Goal: Information Seeking & Learning: Learn about a topic

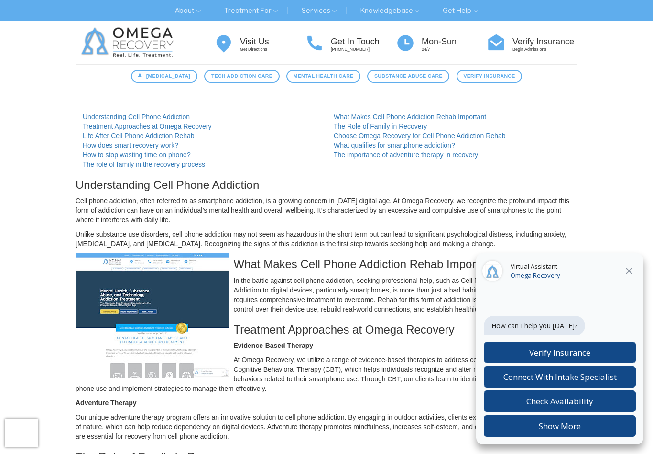
click at [631, 268] on icon at bounding box center [628, 271] width 7 height 7
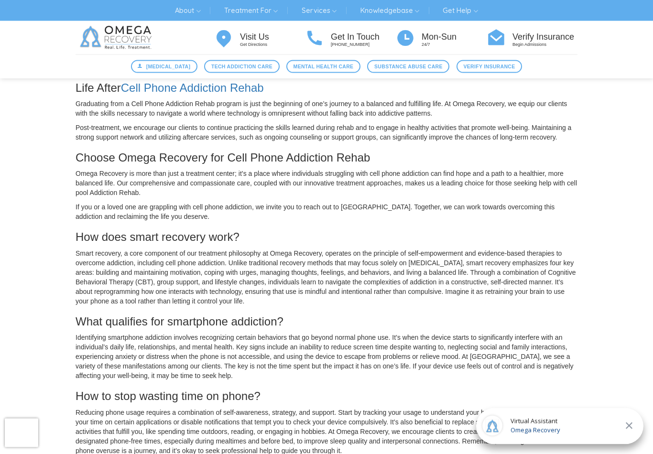
scroll to position [440, 0]
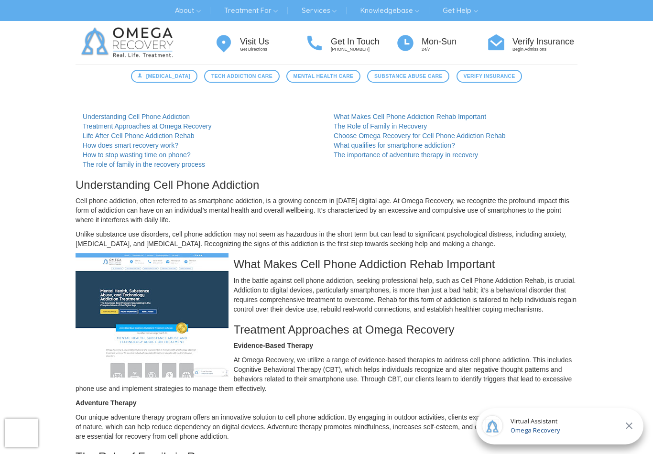
click at [261, 43] on h4 "Visit Us" at bounding box center [272, 42] width 65 height 10
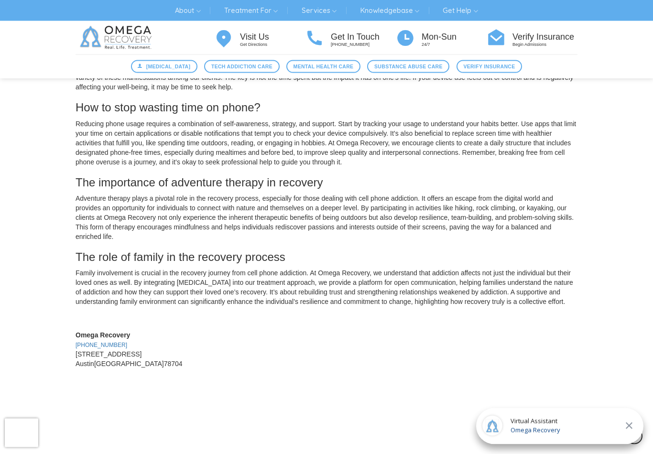
scroll to position [720, 0]
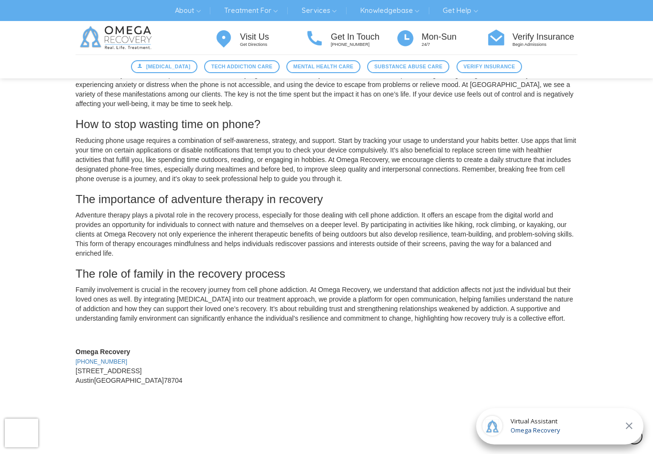
click at [325, 13] on link "Services" at bounding box center [318, 10] width 49 height 15
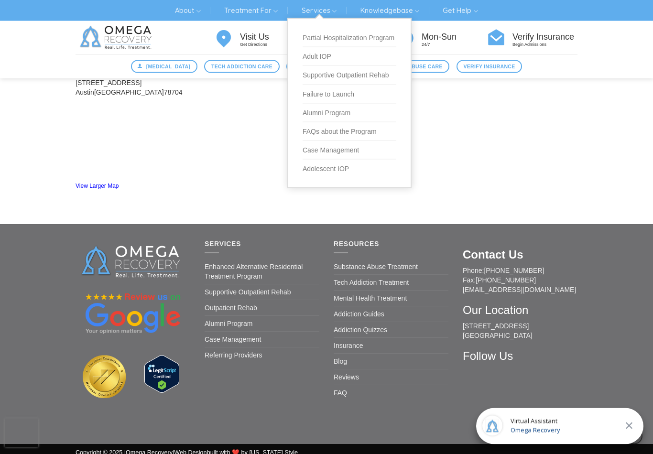
scroll to position [1009, 0]
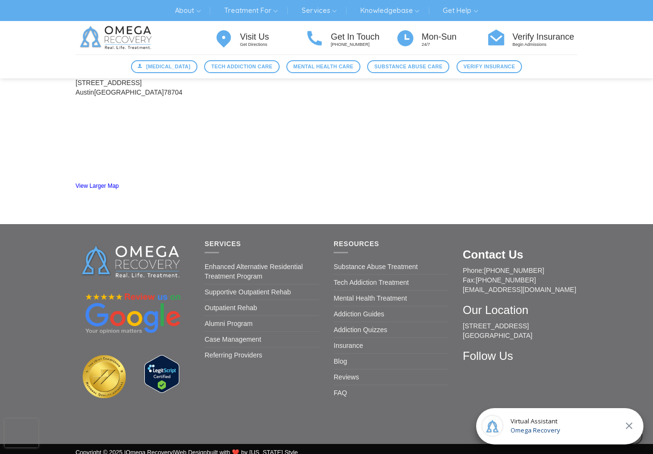
click at [398, 290] on link "Tech Addiction Treatment" at bounding box center [370, 282] width 75 height 15
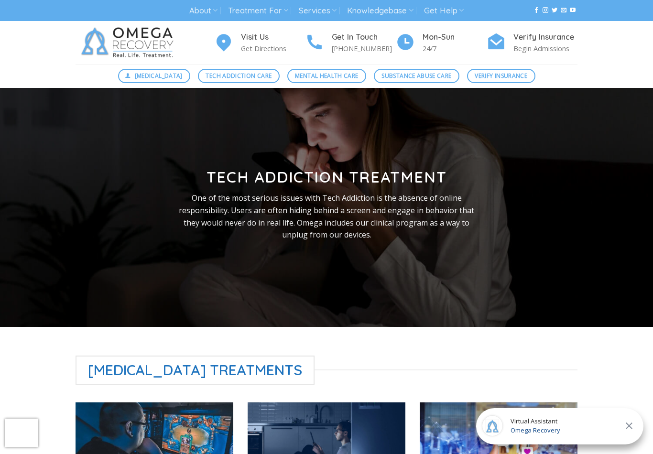
click at [321, 13] on link "Services" at bounding box center [318, 11] width 38 height 18
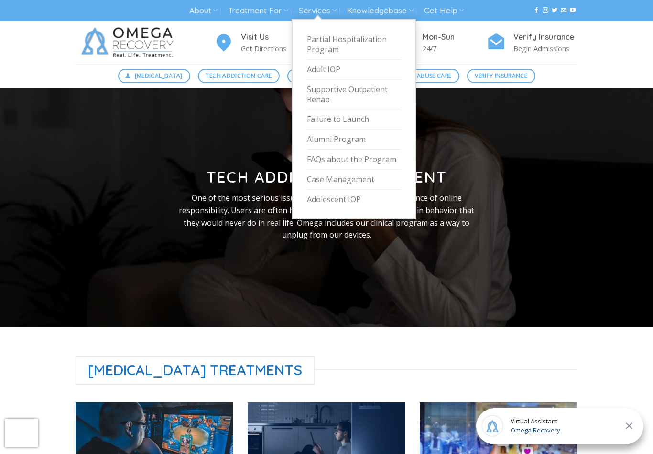
click at [394, 151] on link "FAQs about the Program" at bounding box center [354, 160] width 94 height 20
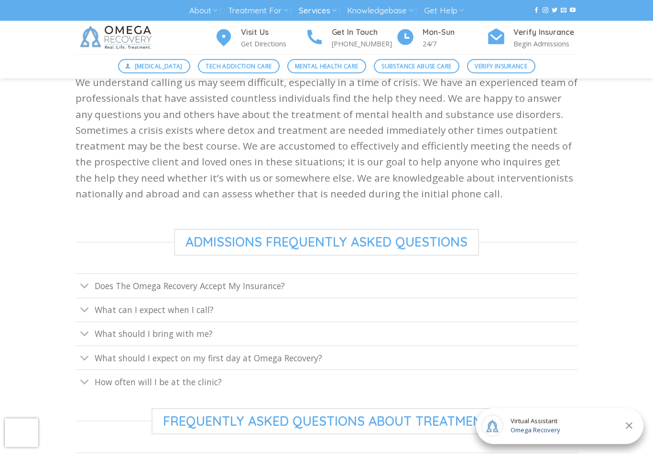
click at [88, 284] on icon "Toggle" at bounding box center [85, 287] width 10 height 18
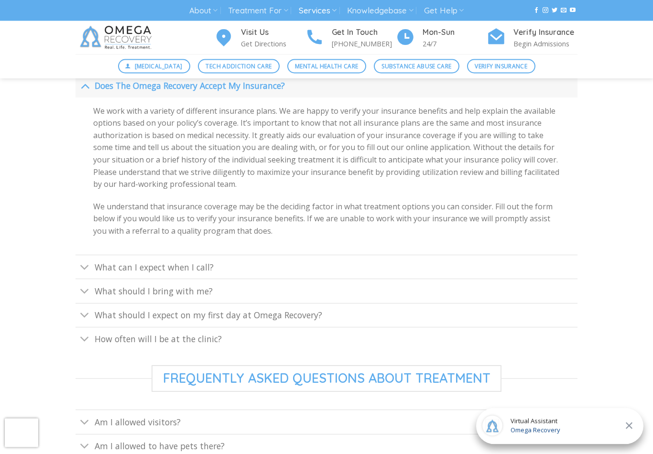
scroll to position [420, 0]
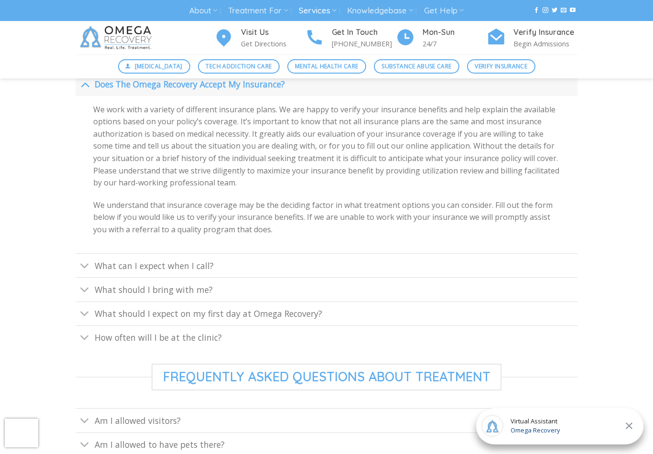
click at [86, 263] on icon "Toggle" at bounding box center [85, 266] width 10 height 18
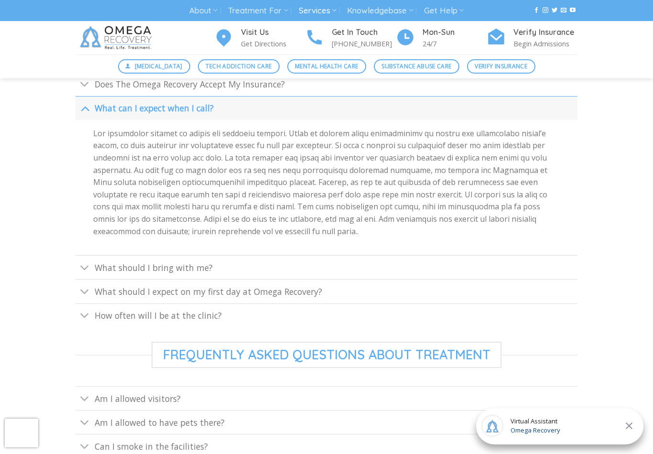
click at [89, 264] on icon "Toggle" at bounding box center [85, 268] width 10 height 18
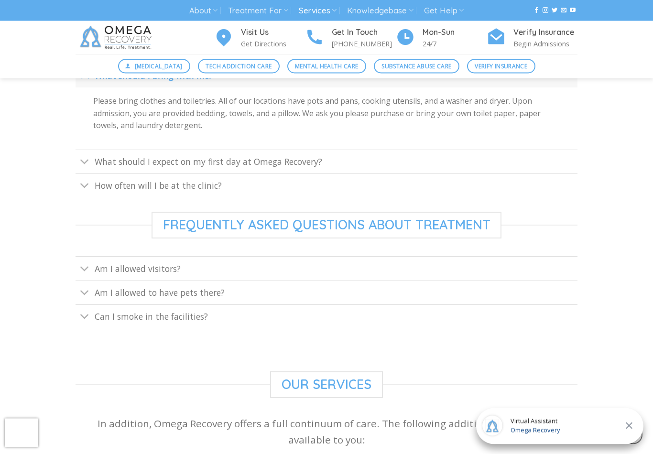
click at [86, 268] on icon "Toggle" at bounding box center [85, 269] width 10 height 18
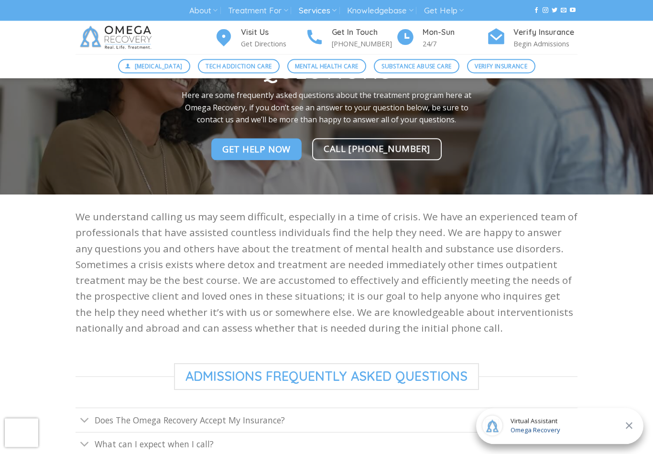
scroll to position [0, 0]
